Goal: Communication & Community: Answer question/provide support

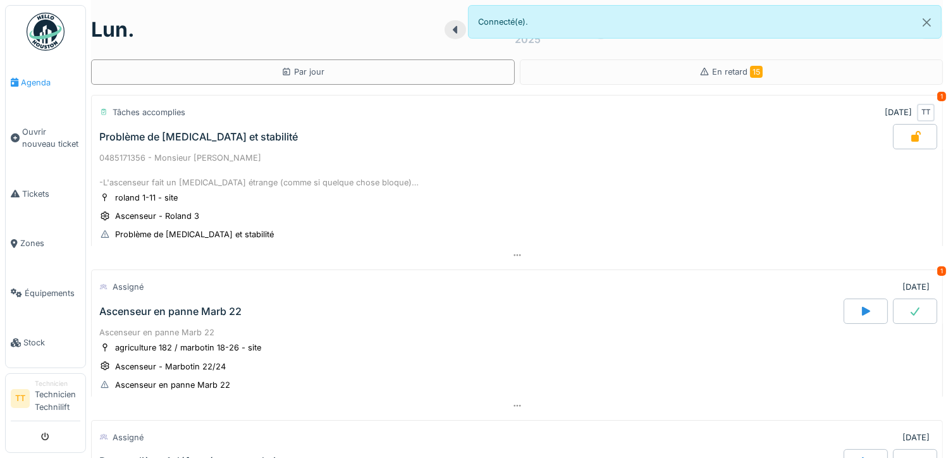
click at [59, 79] on span "Agenda" at bounding box center [50, 83] width 59 height 12
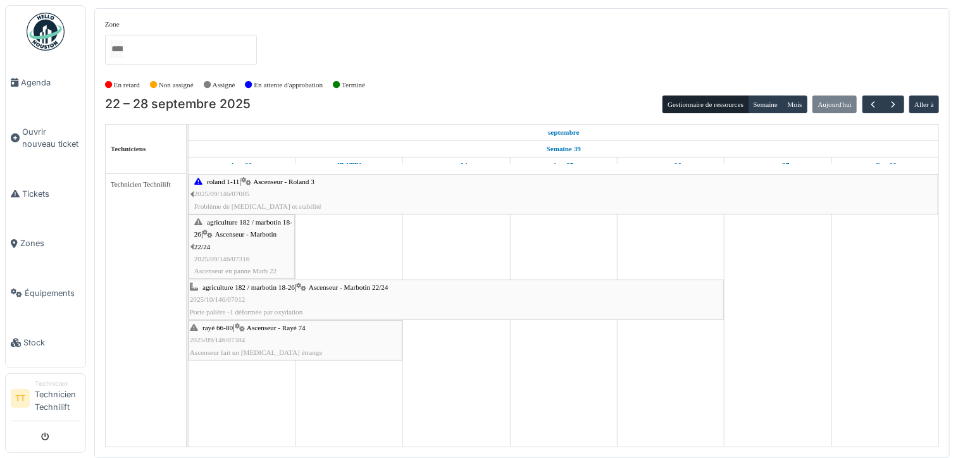
click at [261, 298] on div "agriculture 182 / marbotin 18-26 | Ascenseur - Marbotin 22/24 2025/10/146/07012…" at bounding box center [456, 300] width 533 height 37
click at [873, 106] on span "button" at bounding box center [872, 104] width 11 height 11
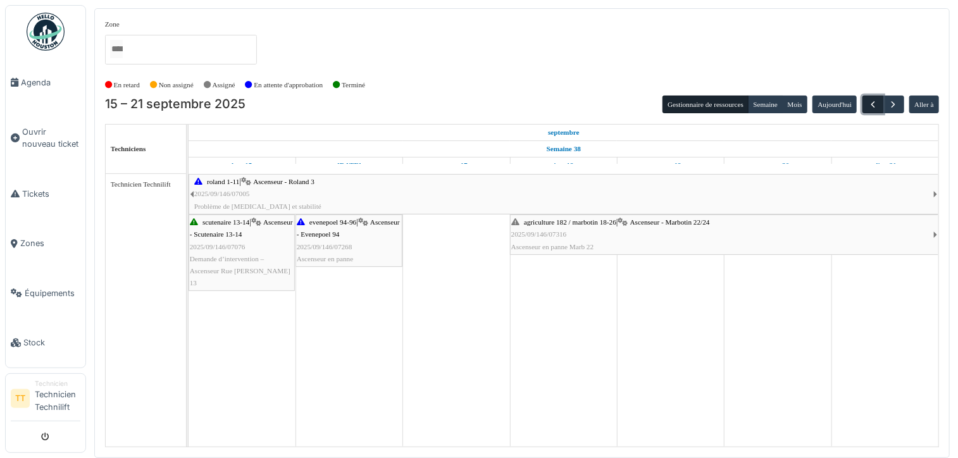
click at [873, 106] on span "button" at bounding box center [872, 104] width 11 height 11
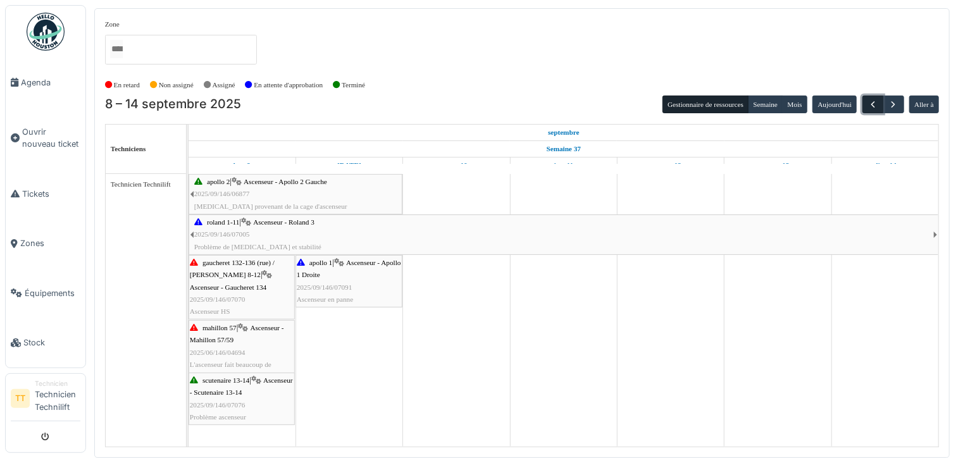
click at [873, 106] on span "button" at bounding box center [872, 104] width 11 height 11
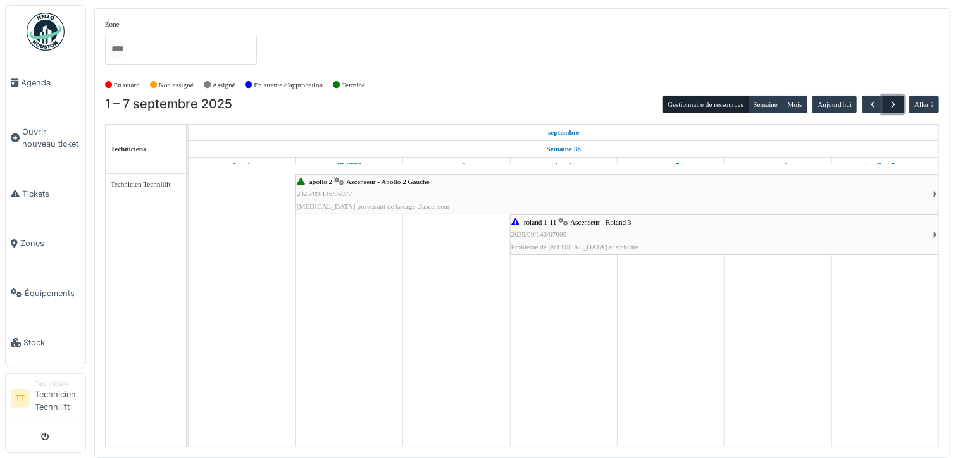
click at [897, 109] on button "button" at bounding box center [893, 105] width 21 height 18
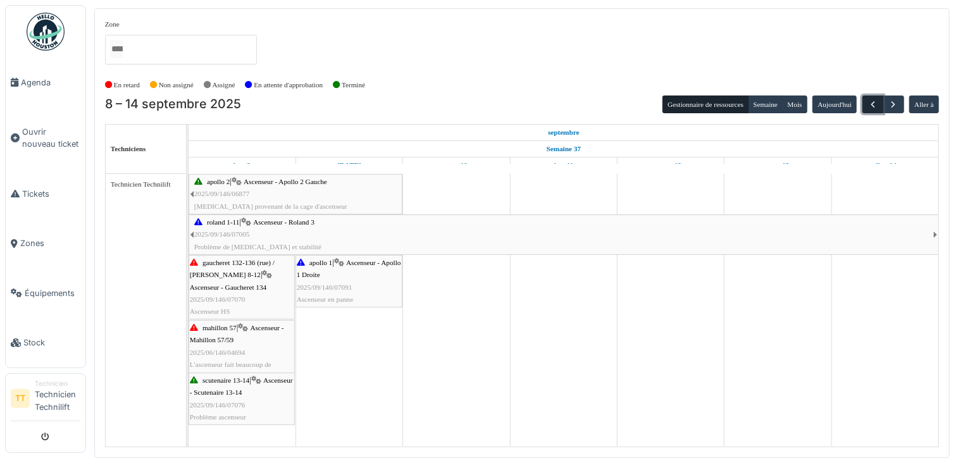
click at [868, 111] on button "button" at bounding box center [872, 105] width 21 height 18
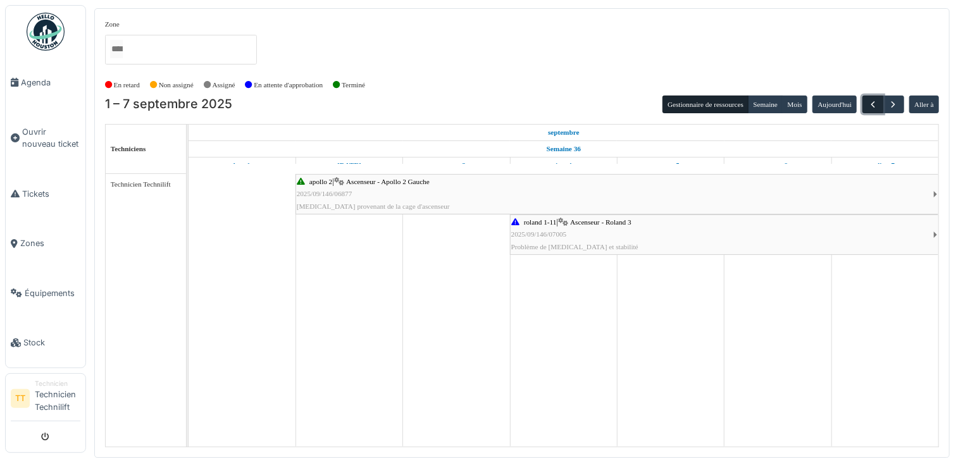
click at [868, 111] on button "button" at bounding box center [872, 105] width 21 height 18
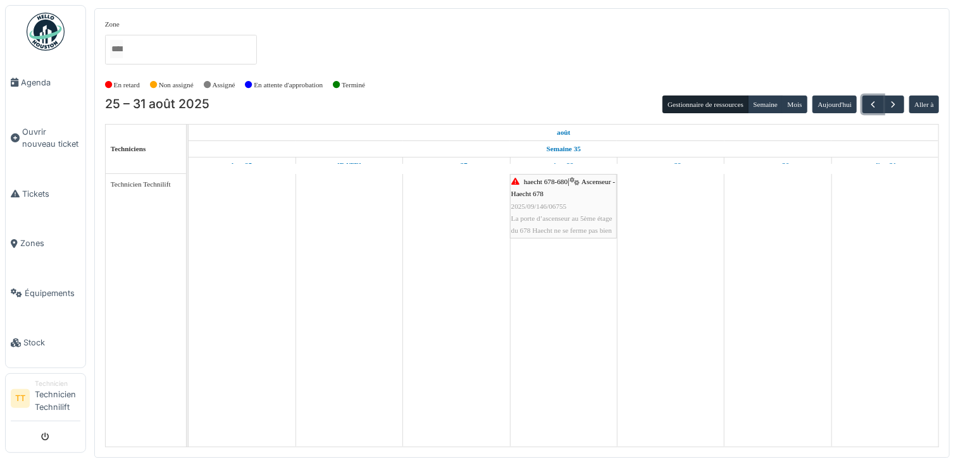
click at [567, 220] on span "La porte d’ascenseur au 5ème étage du 678 Haecht ne se ferme pas bien" at bounding box center [561, 224] width 101 height 20
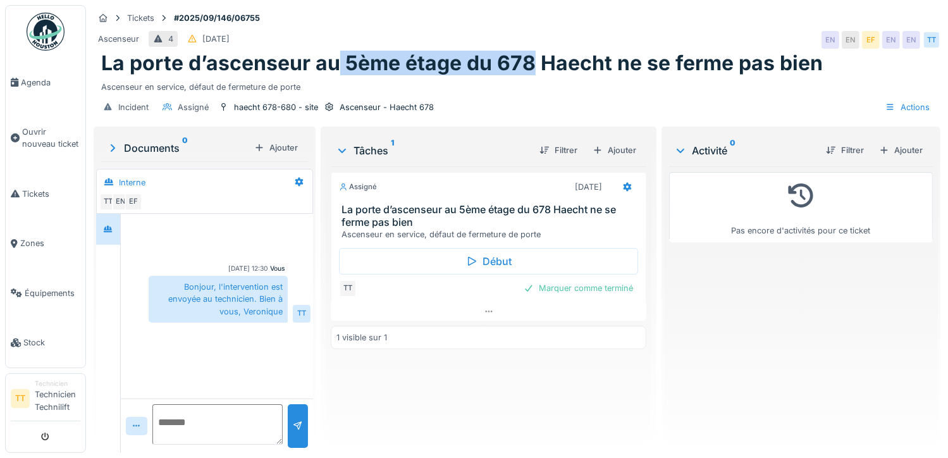
drag, startPoint x: 530, startPoint y: 66, endPoint x: 335, endPoint y: 66, distance: 194.9
click at [335, 66] on h1 "La porte d’ascenseur au 5ème étage du 678 Haecht ne se ferme pas bien" at bounding box center [462, 63] width 722 height 24
copy h1 "5ème étage du 678"
click at [492, 68] on h1 "La porte d’ascenseur au 5ème étage du 678 Haecht ne se ferme pas bien" at bounding box center [462, 63] width 722 height 24
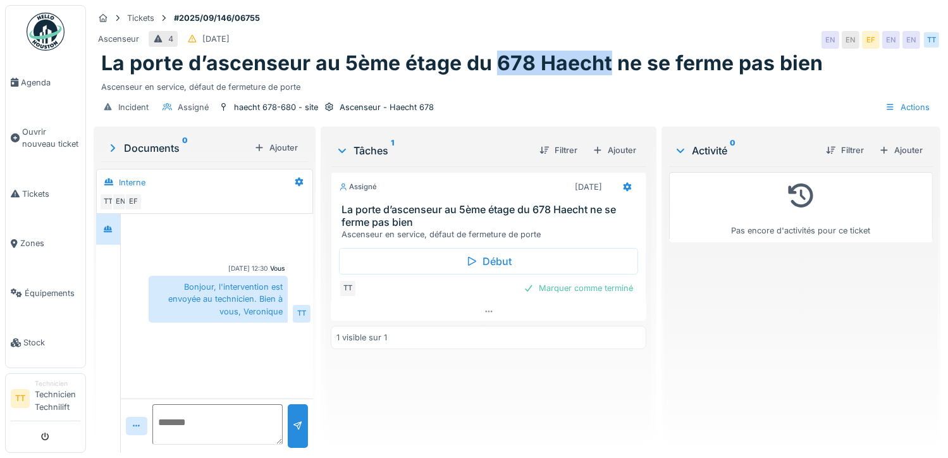
drag, startPoint x: 596, startPoint y: 65, endPoint x: 498, endPoint y: 63, distance: 98.1
click at [498, 63] on h1 "La porte d’ascenseur au 5ème étage du 678 Haecht ne se ferme pas bien" at bounding box center [462, 63] width 722 height 24
copy h1 "678 Haecht"
click at [35, 197] on span "Tickets" at bounding box center [51, 194] width 58 height 12
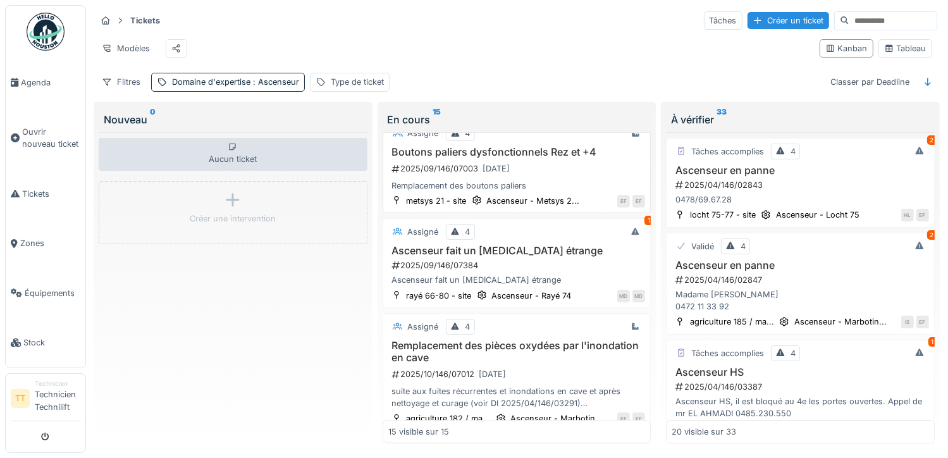
scroll to position [1281, 0]
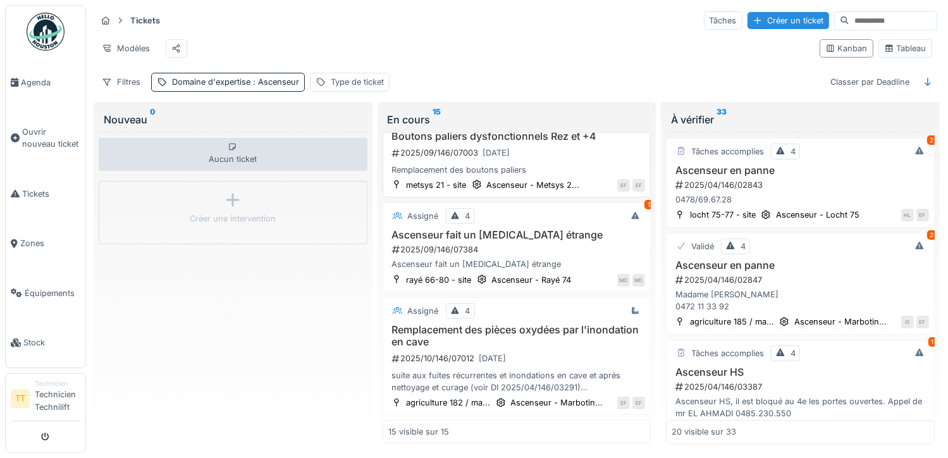
click at [577, 142] on h3 "Boutons paliers dysfonctionnels Rez et +4" at bounding box center [516, 136] width 257 height 12
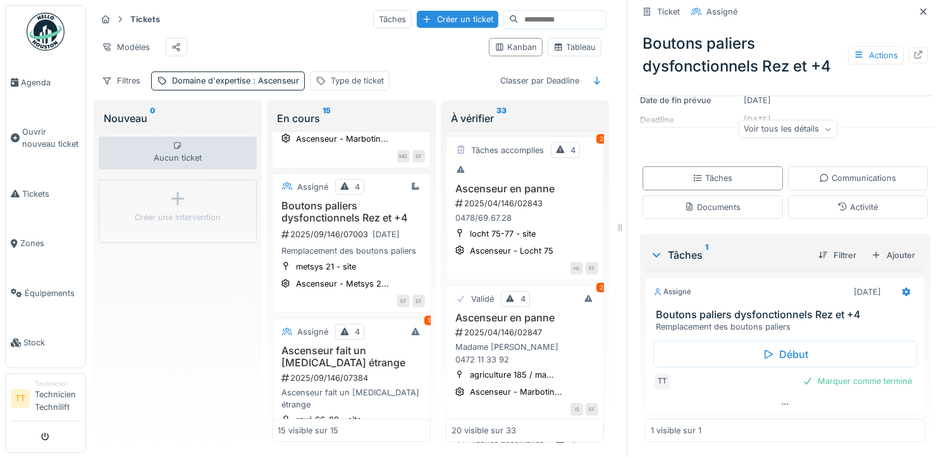
scroll to position [10, 0]
click at [836, 172] on div "Communications" at bounding box center [857, 178] width 77 height 12
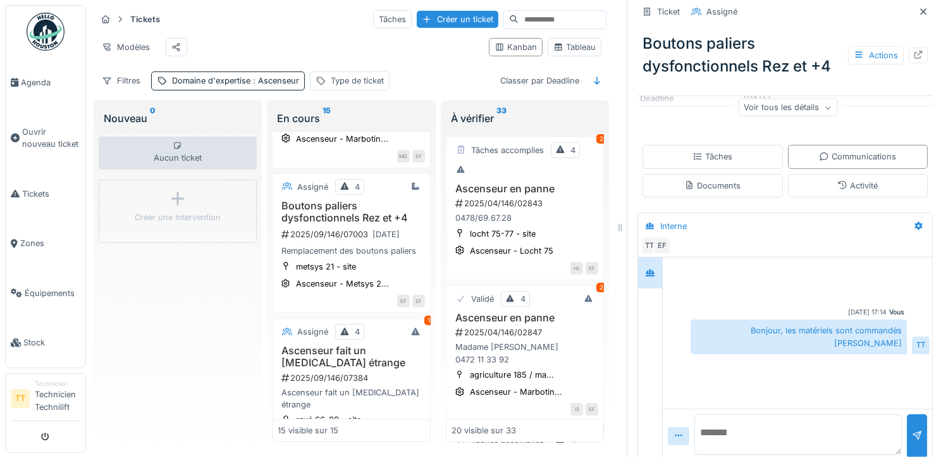
scroll to position [193, 0]
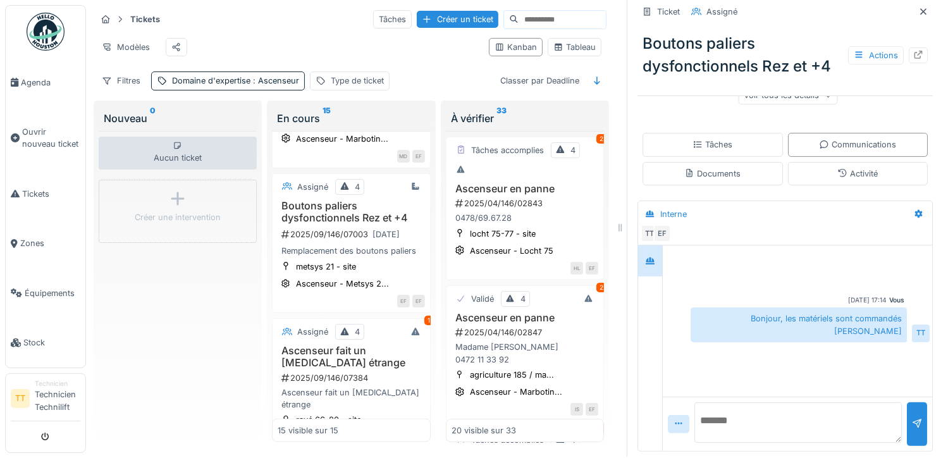
click at [778, 412] on textarea at bounding box center [799, 422] width 208 height 40
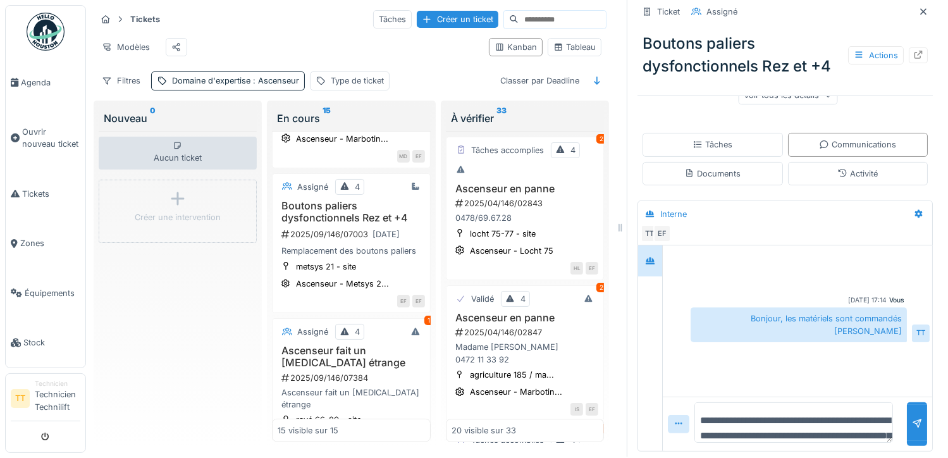
drag, startPoint x: 756, startPoint y: 430, endPoint x: 653, endPoint y: 380, distance: 114.6
click at [663, 380] on div "**********" at bounding box center [798, 348] width 270 height 206
paste textarea "***"
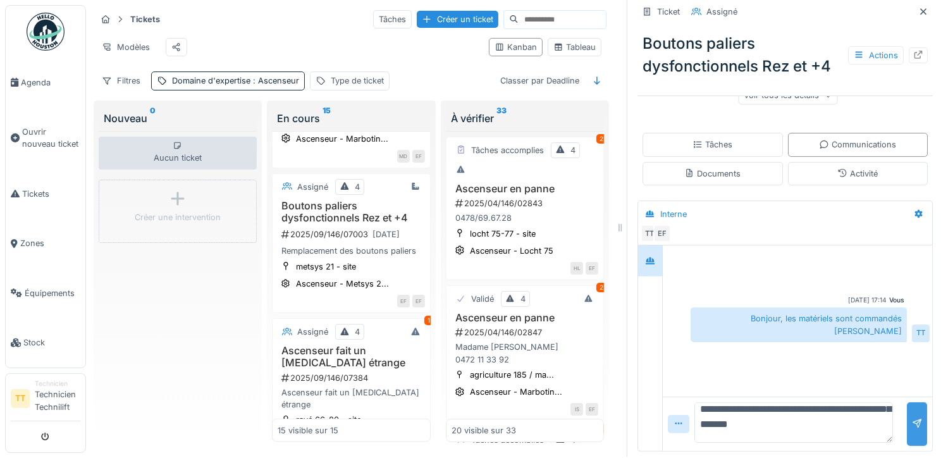
type textarea "**********"
click at [912, 418] on div at bounding box center [917, 424] width 10 height 12
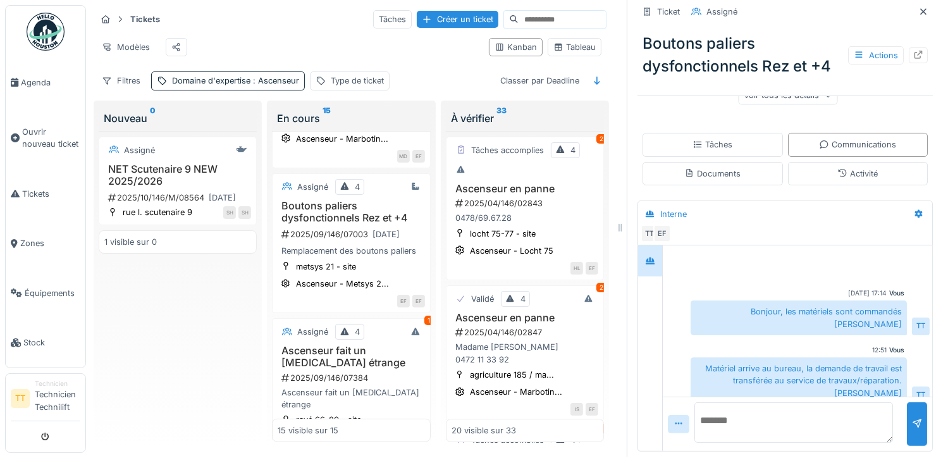
scroll to position [7, 0]
click at [35, 75] on link "Agenda" at bounding box center [46, 82] width 80 height 49
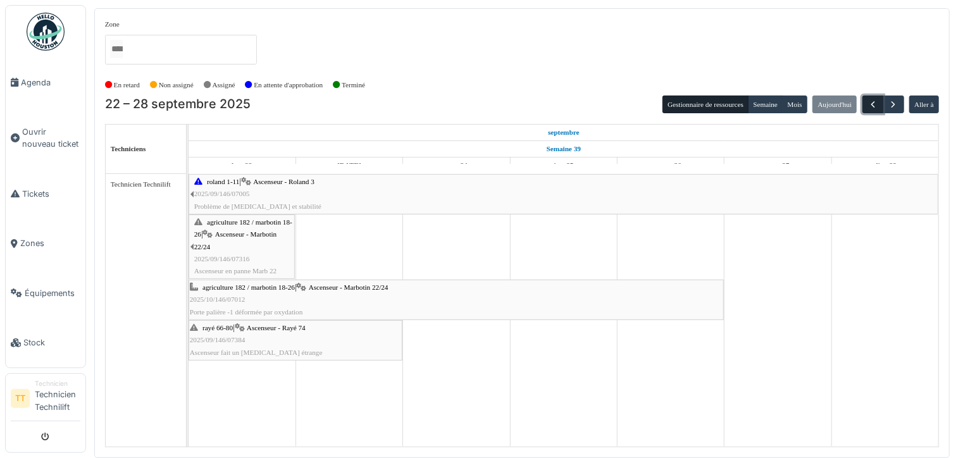
click at [870, 101] on span "button" at bounding box center [872, 104] width 11 height 11
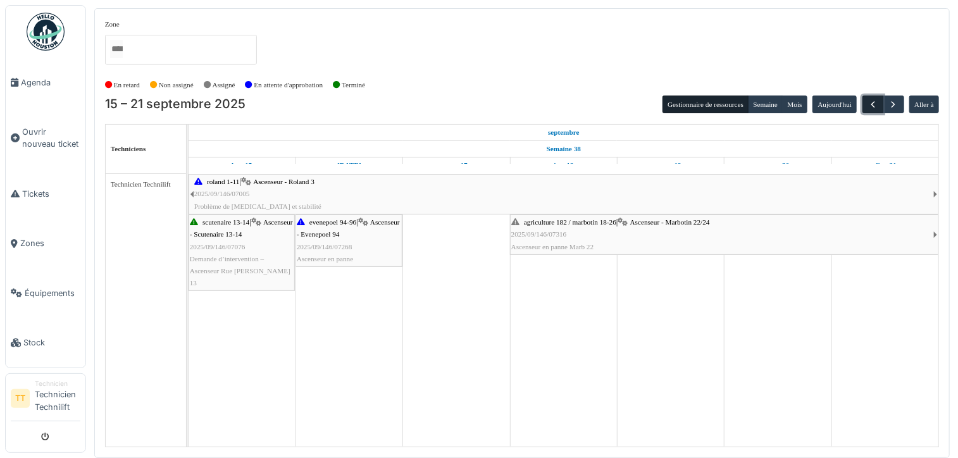
click at [869, 101] on span "button" at bounding box center [872, 104] width 11 height 11
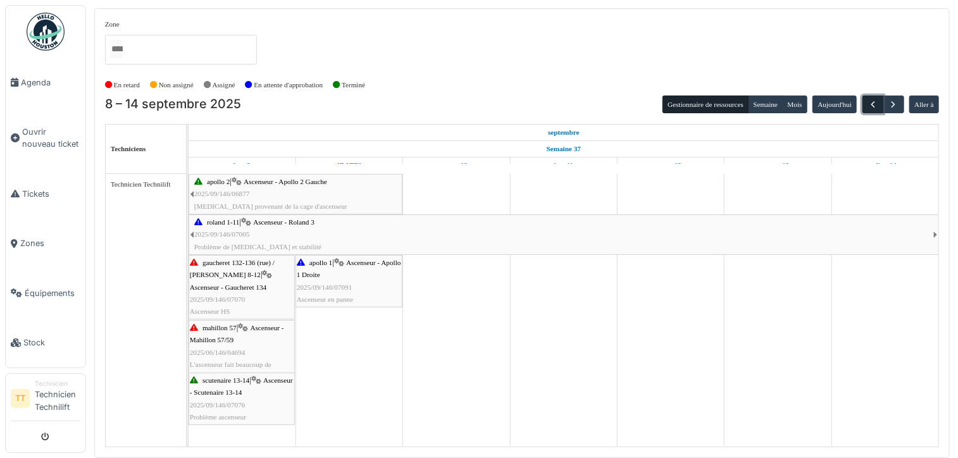
click at [869, 101] on span "button" at bounding box center [872, 104] width 11 height 11
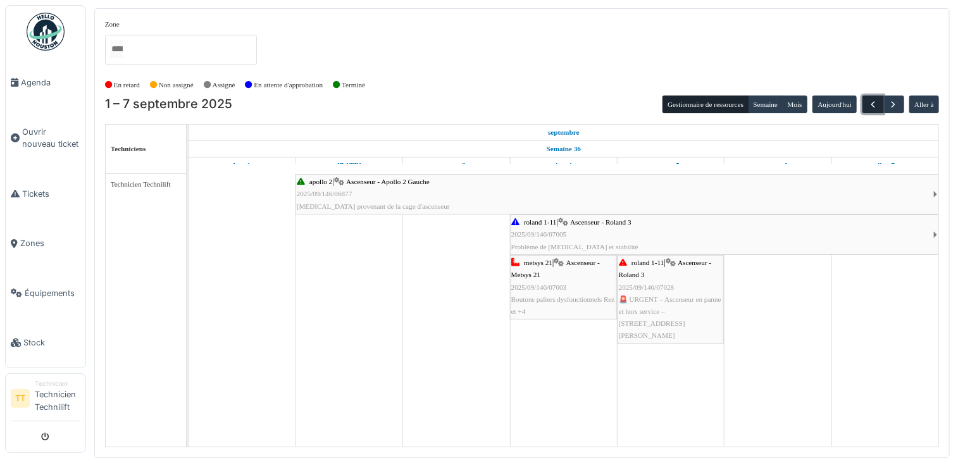
click at [869, 108] on span "button" at bounding box center [872, 104] width 11 height 11
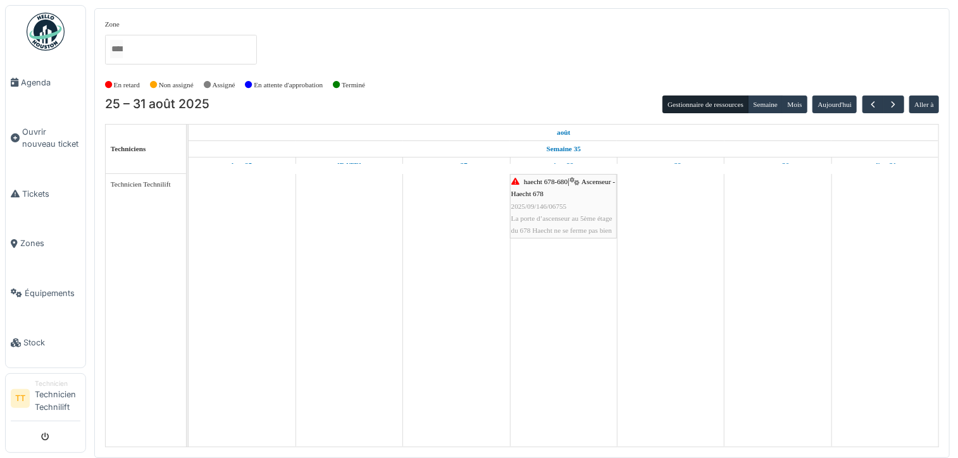
click at [514, 96] on div "[DATE] – [DATE] Gestionnaire de ressources [PERSON_NAME] [DATE] Aller à" at bounding box center [522, 105] width 834 height 18
